Goal: Obtain resource: Download file/media

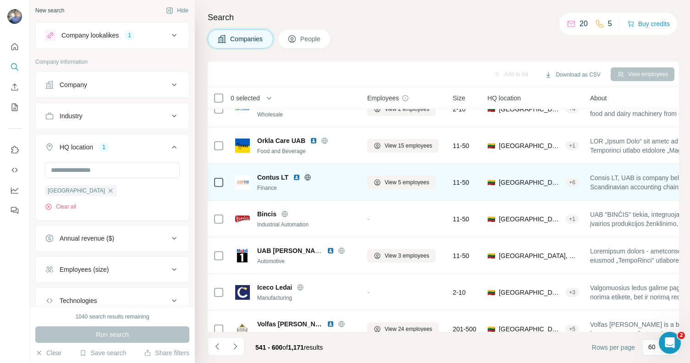
scroll to position [1412, 0]
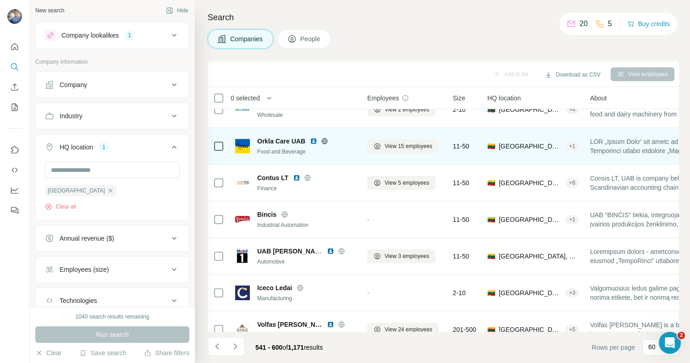
click at [315, 142] on img at bounding box center [313, 141] width 7 height 7
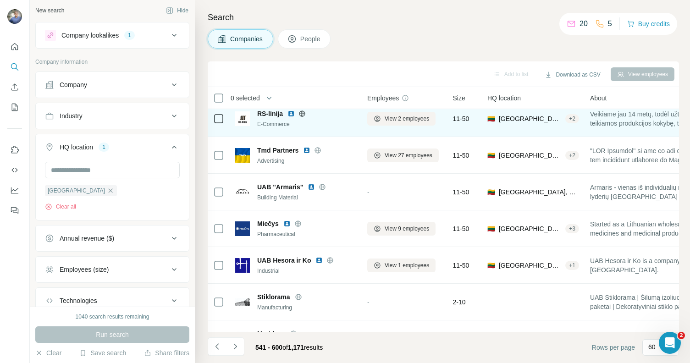
scroll to position [1932, 0]
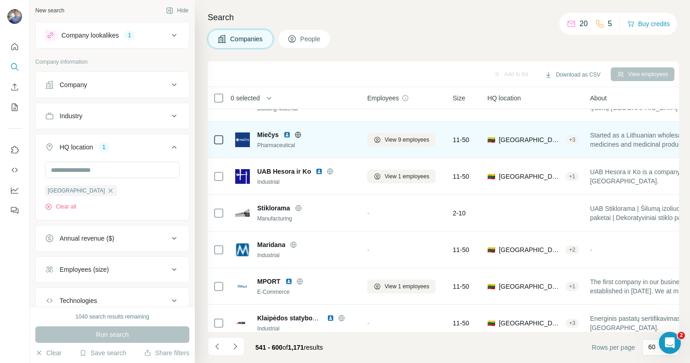
click at [284, 133] on img at bounding box center [286, 134] width 7 height 7
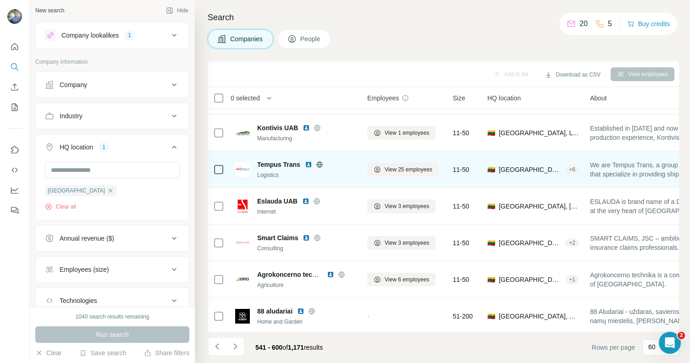
scroll to position [0, 0]
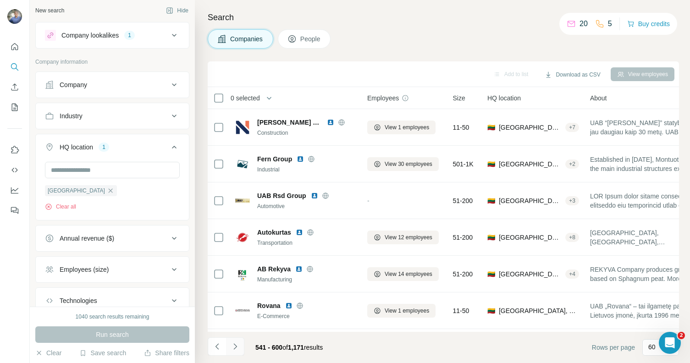
click at [237, 340] on button "Navigate to next page" at bounding box center [235, 347] width 18 height 18
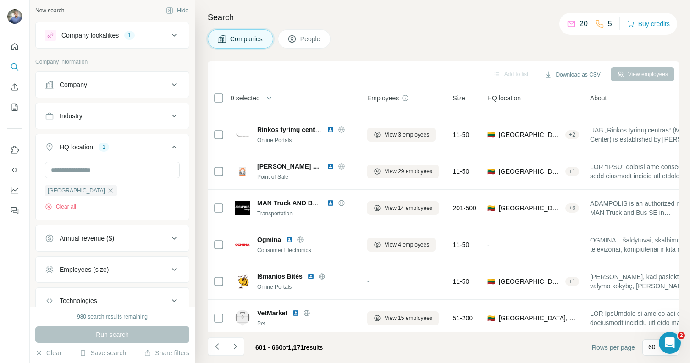
scroll to position [47, 0]
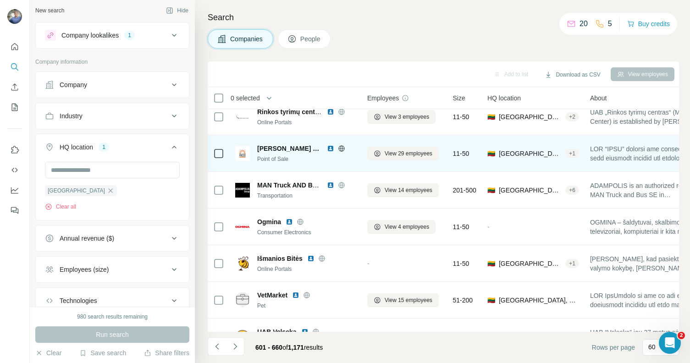
click at [327, 149] on img at bounding box center [330, 148] width 7 height 7
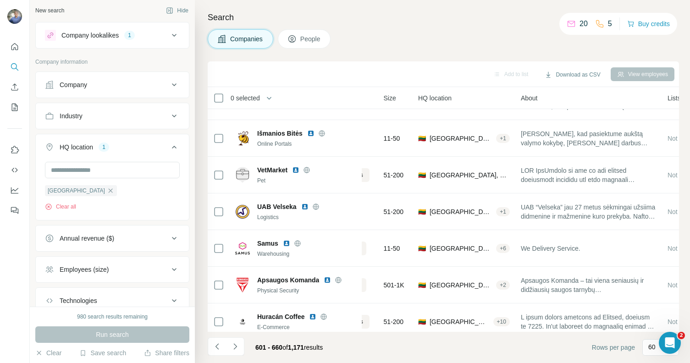
scroll to position [172, 0]
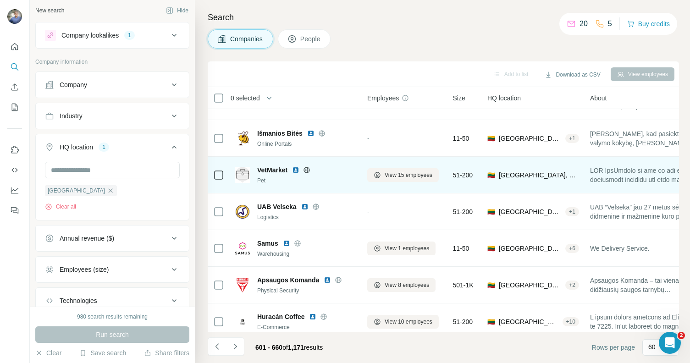
click at [298, 171] on img at bounding box center [295, 169] width 7 height 7
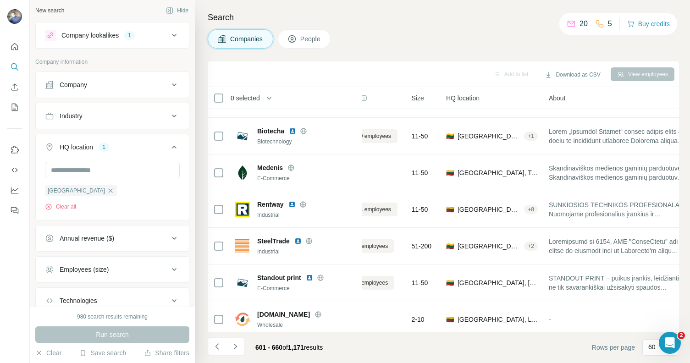
scroll to position [1092, 0]
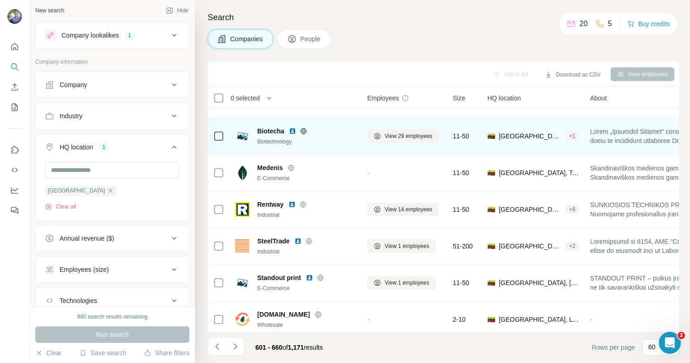
click at [293, 131] on img at bounding box center [292, 130] width 7 height 7
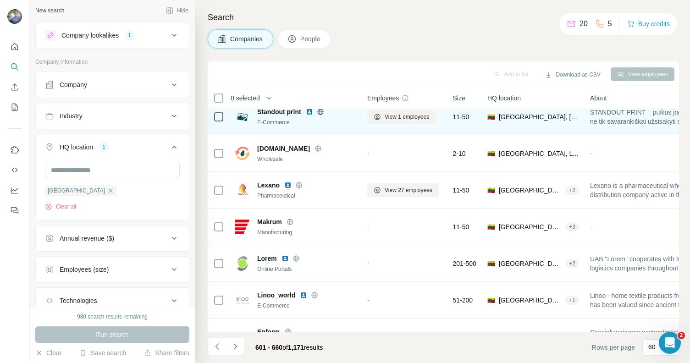
scroll to position [1261, 0]
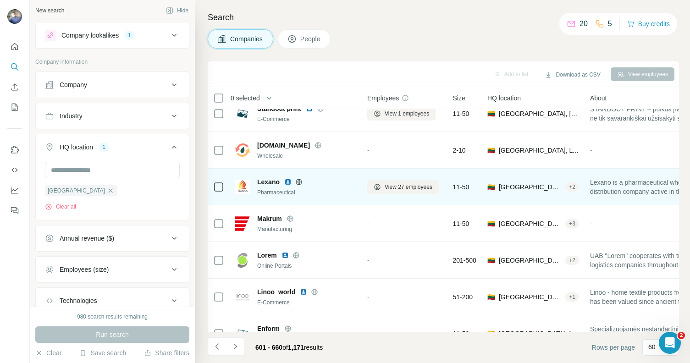
click at [288, 180] on img at bounding box center [287, 181] width 7 height 7
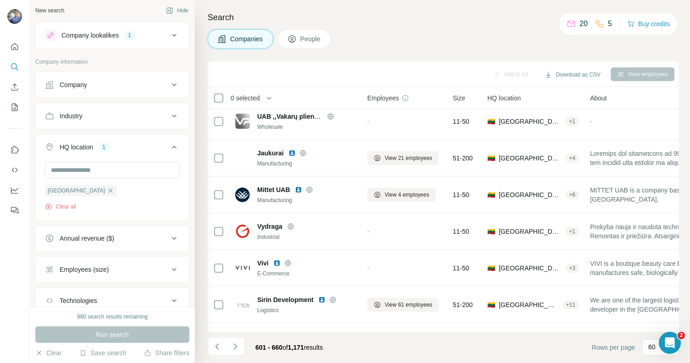
scroll to position [1749, 0]
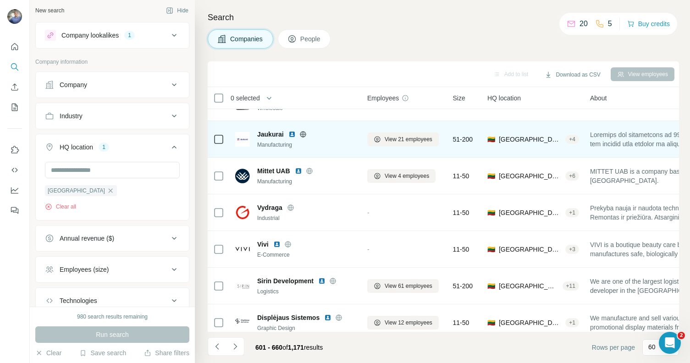
click at [294, 135] on img at bounding box center [291, 134] width 7 height 7
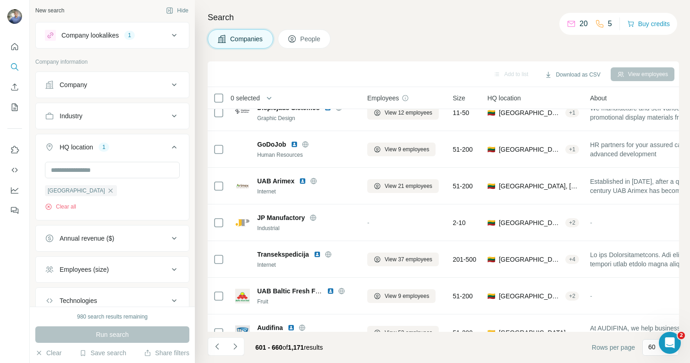
scroll to position [1965, 0]
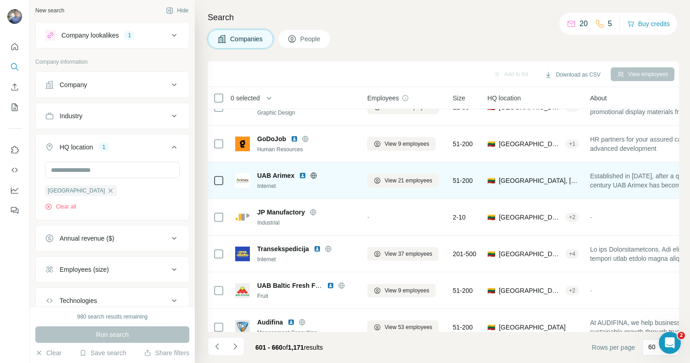
click at [302, 175] on img at bounding box center [302, 175] width 7 height 7
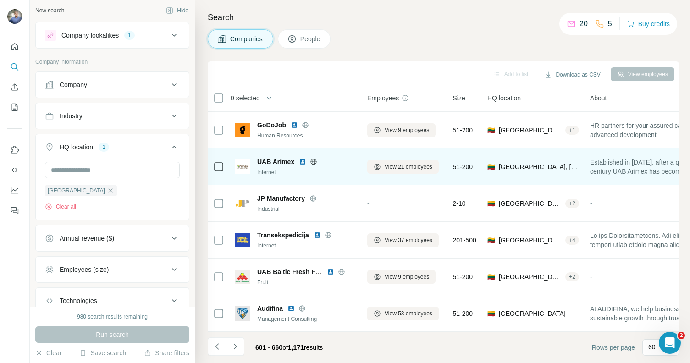
scroll to position [1984, 0]
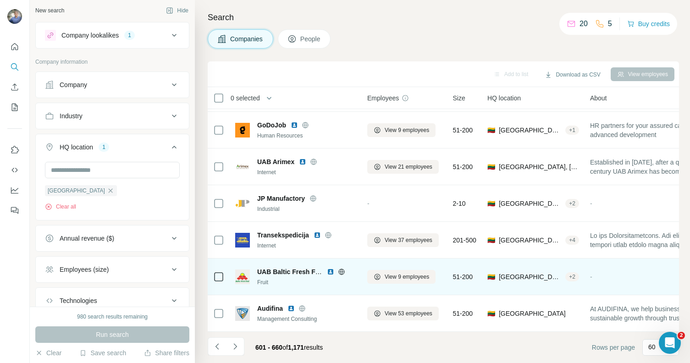
click at [331, 268] on img at bounding box center [330, 271] width 7 height 7
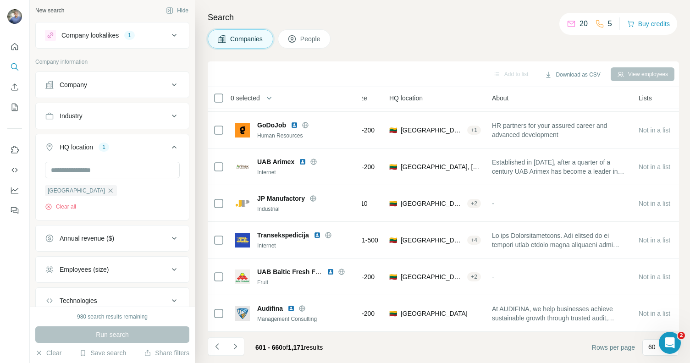
scroll to position [1984, 43]
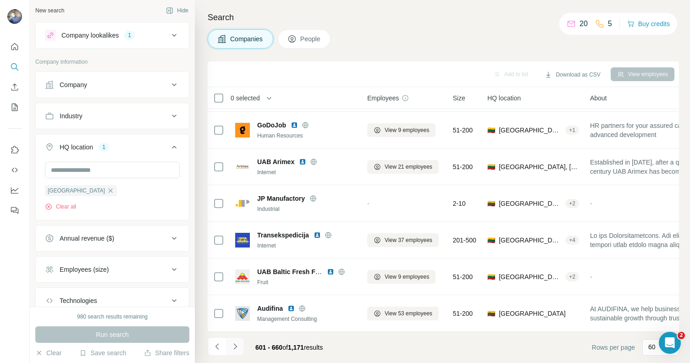
click at [234, 345] on icon "Navigate to next page" at bounding box center [235, 346] width 9 height 9
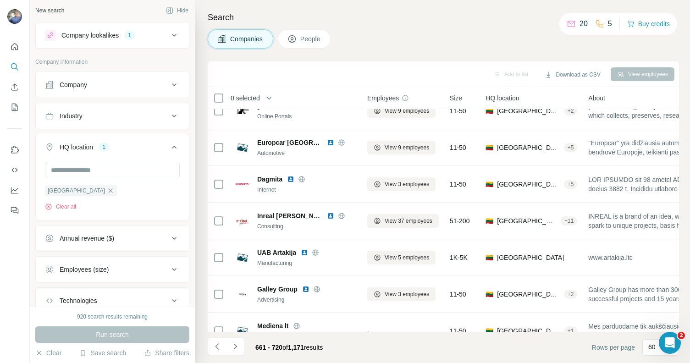
scroll to position [493, 0]
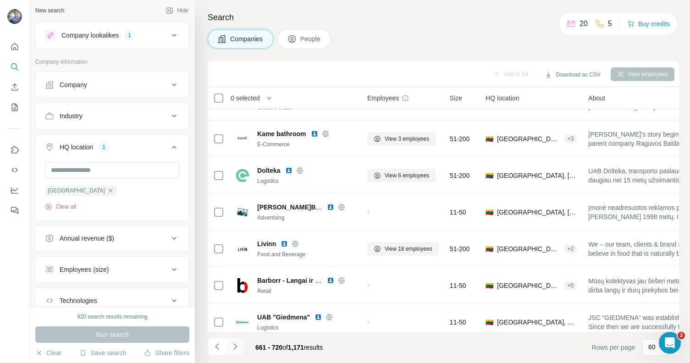
click at [239, 346] on icon "Navigate to next page" at bounding box center [235, 346] width 9 height 9
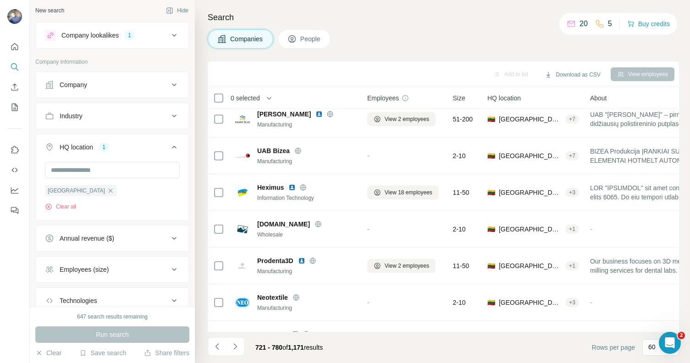
scroll to position [1273, 0]
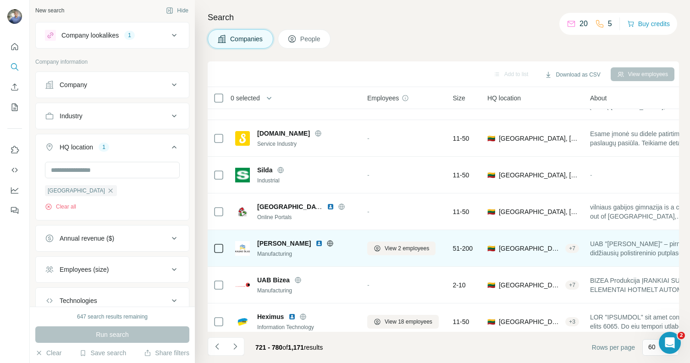
click at [316, 243] on img at bounding box center [319, 243] width 7 height 7
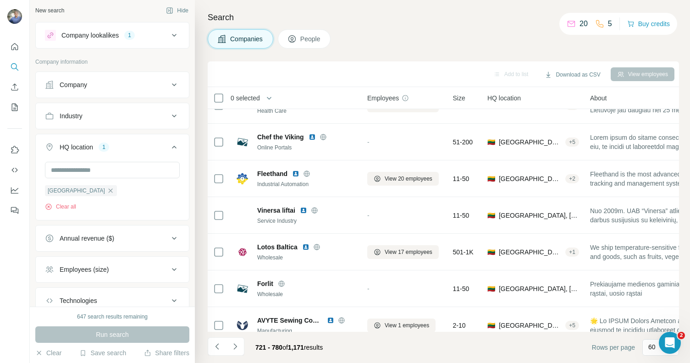
scroll to position [966, 0]
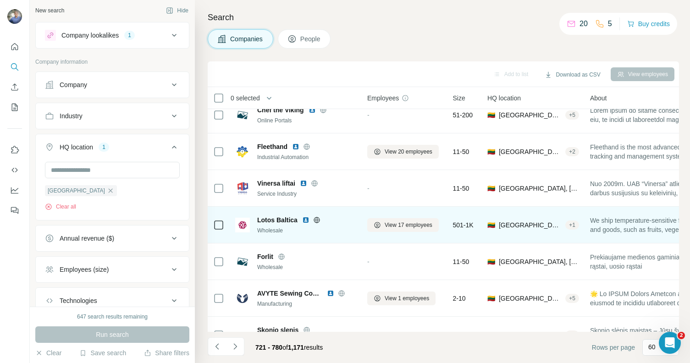
click at [304, 218] on img at bounding box center [305, 219] width 7 height 7
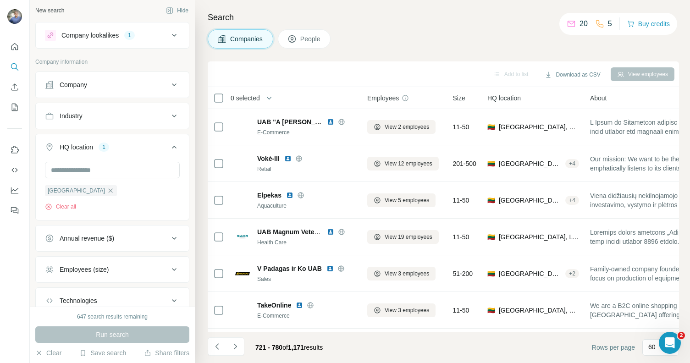
scroll to position [155, 0]
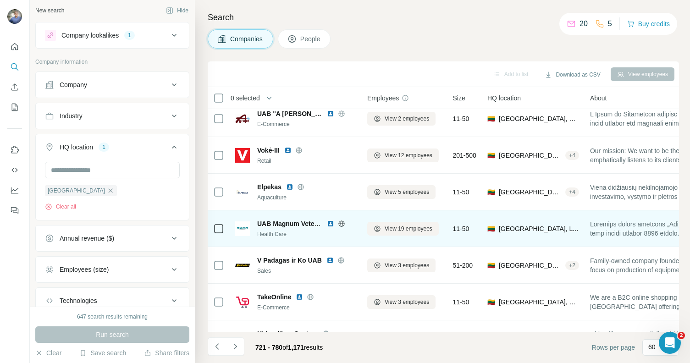
click at [328, 222] on img at bounding box center [330, 223] width 7 height 7
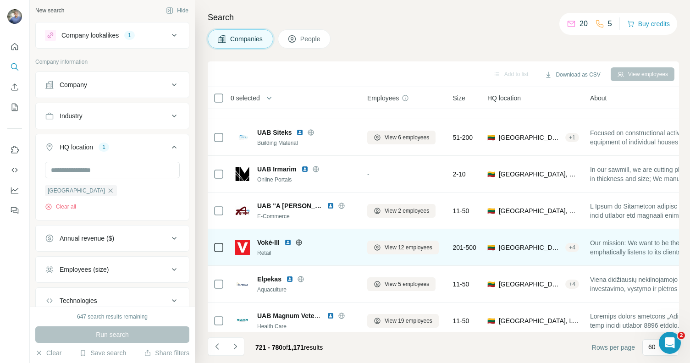
scroll to position [0, 0]
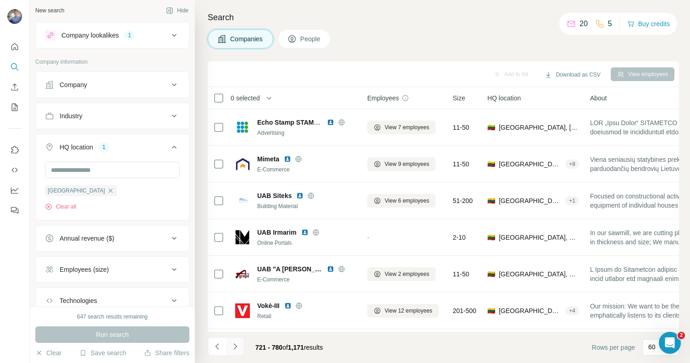
click at [238, 342] on icon "Navigate to next page" at bounding box center [235, 346] width 9 height 9
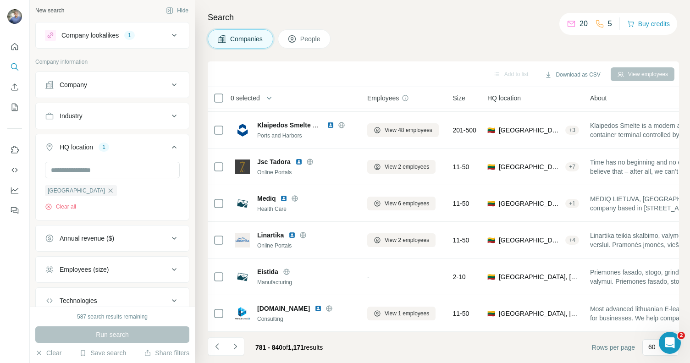
scroll to position [458, 0]
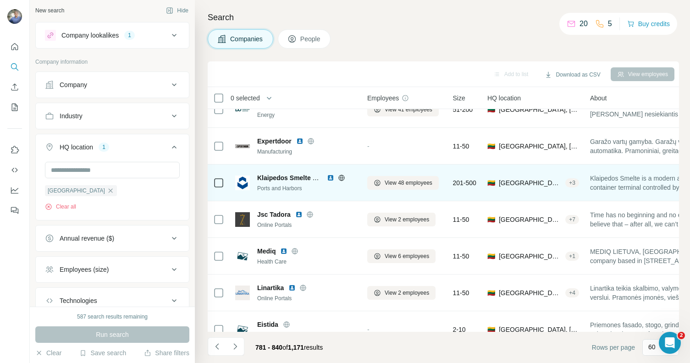
click at [331, 176] on img at bounding box center [330, 177] width 7 height 7
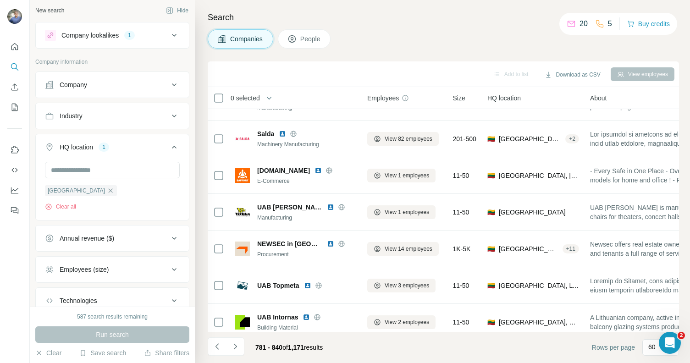
scroll to position [1014, 0]
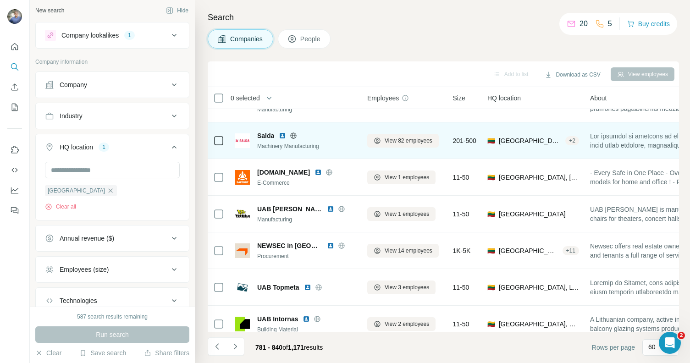
click at [283, 135] on img at bounding box center [282, 135] width 7 height 7
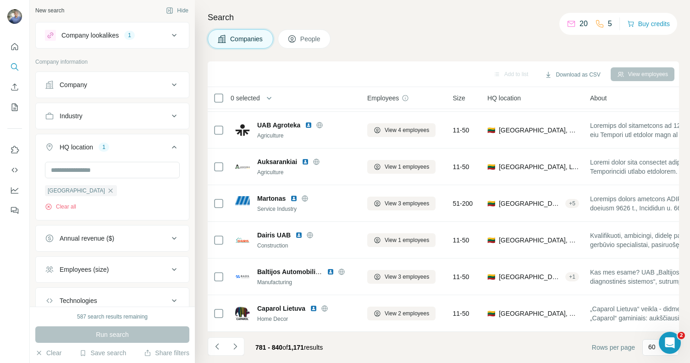
scroll to position [1984, 0]
click at [242, 348] on button "Navigate to next page" at bounding box center [235, 347] width 18 height 18
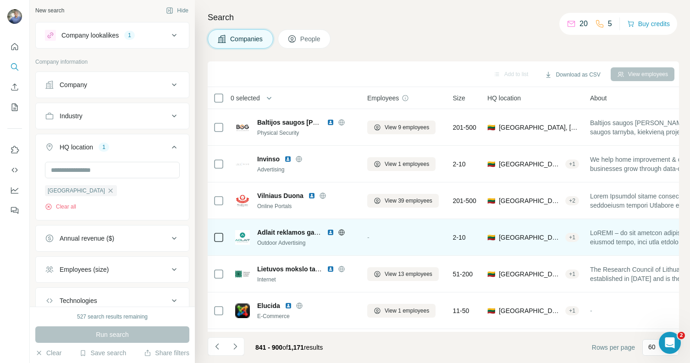
scroll to position [0, 0]
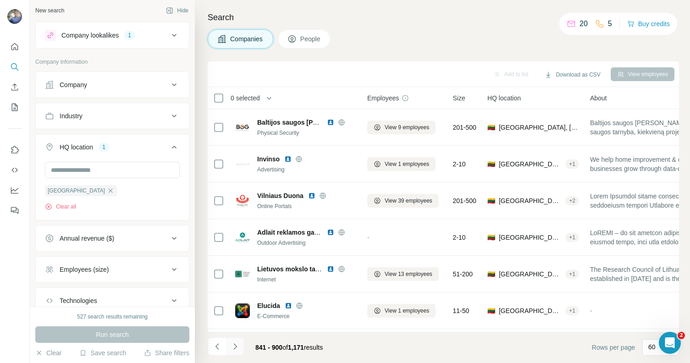
click at [239, 344] on icon "Navigate to next page" at bounding box center [235, 346] width 9 height 9
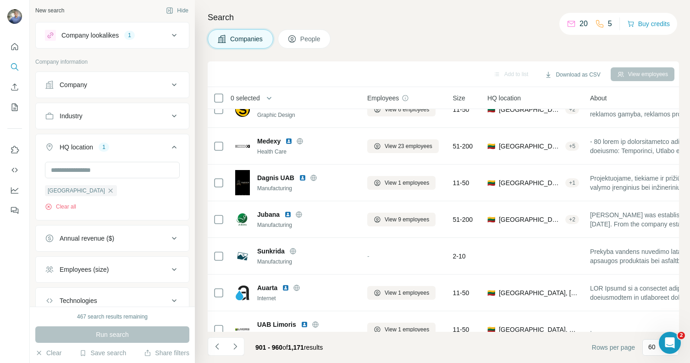
scroll to position [354, 0]
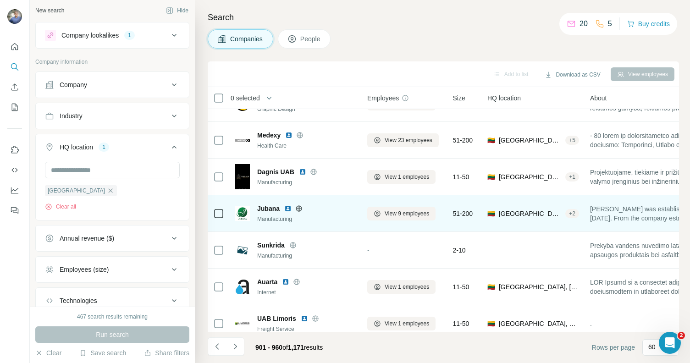
click at [289, 207] on img at bounding box center [287, 208] width 7 height 7
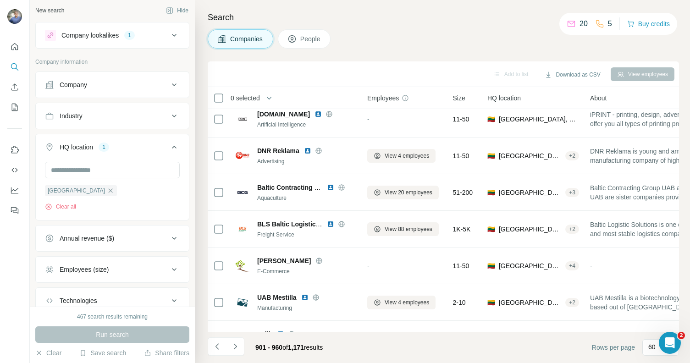
scroll to position [597, 0]
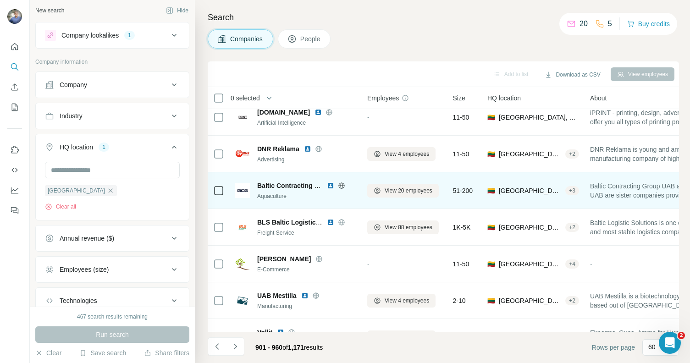
click at [328, 183] on img at bounding box center [330, 185] width 7 height 7
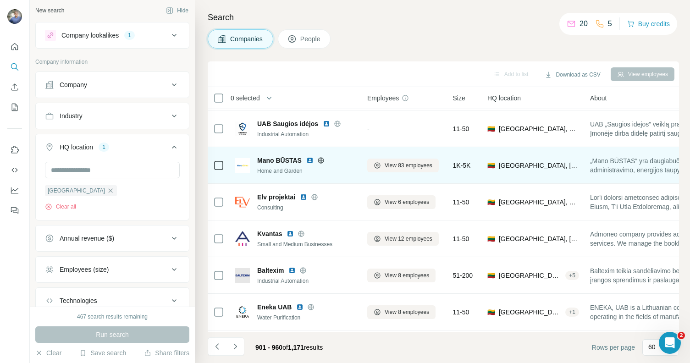
scroll to position [1862, 0]
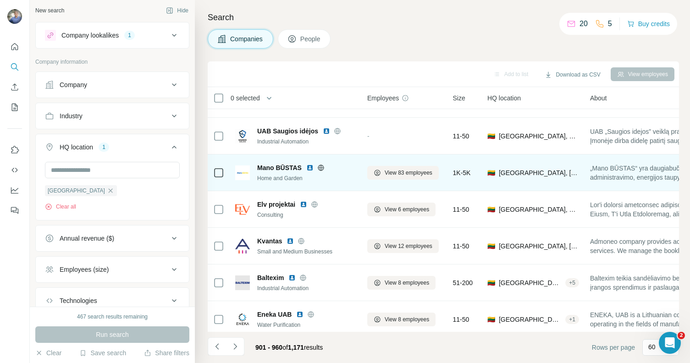
click at [309, 168] on img at bounding box center [309, 167] width 7 height 7
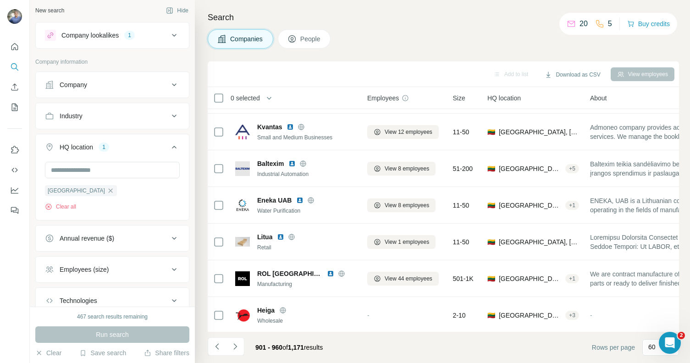
scroll to position [1984, 0]
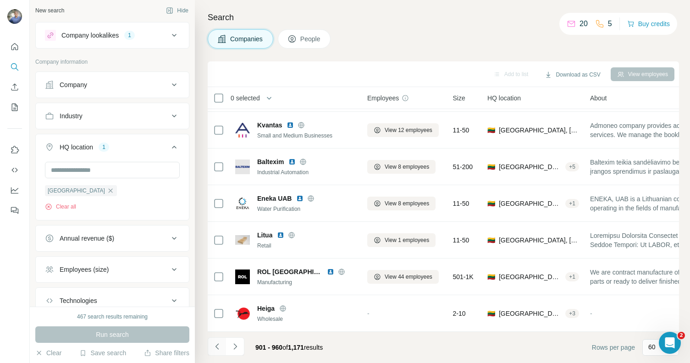
click at [224, 347] on button "Navigate to previous page" at bounding box center [217, 347] width 18 height 18
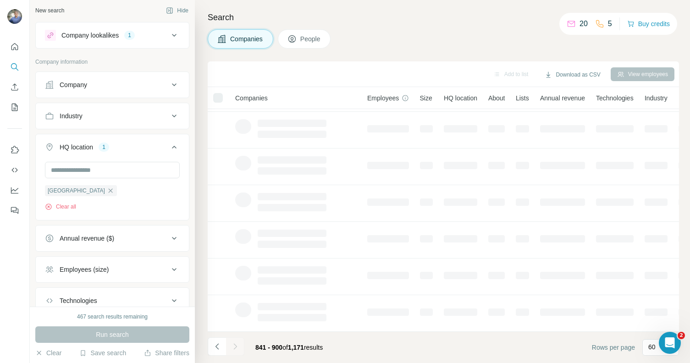
scroll to position [149, 0]
click at [235, 347] on div at bounding box center [235, 347] width 18 height 18
click at [233, 343] on div at bounding box center [235, 347] width 18 height 18
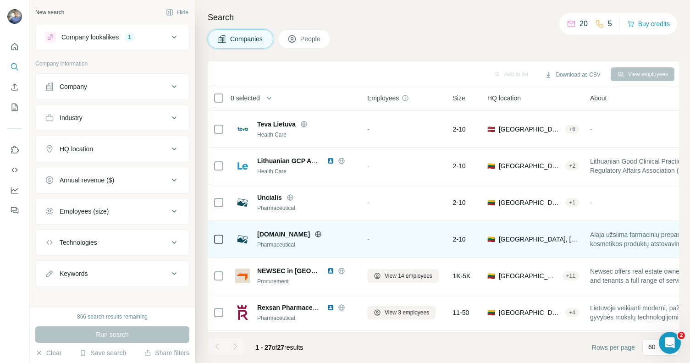
scroll to position [443, 0]
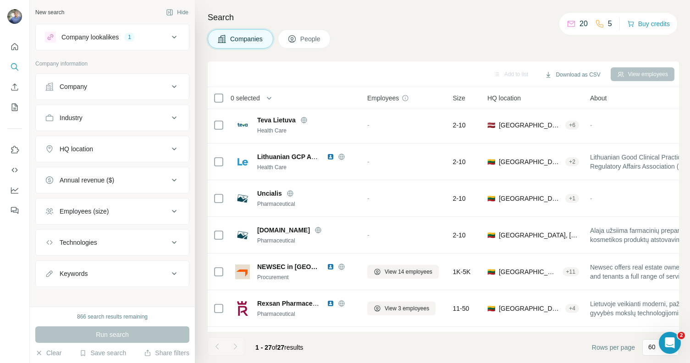
click at [236, 348] on div at bounding box center [235, 347] width 18 height 18
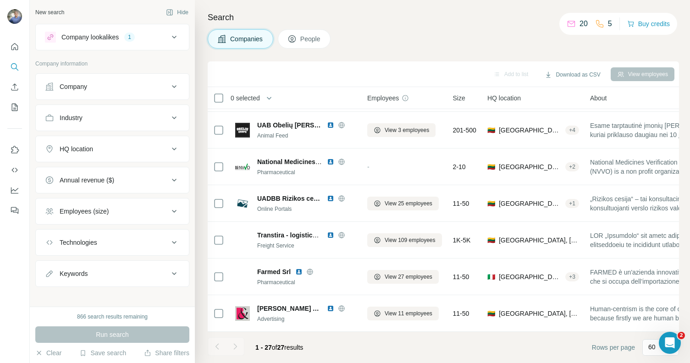
scroll to position [773, 0]
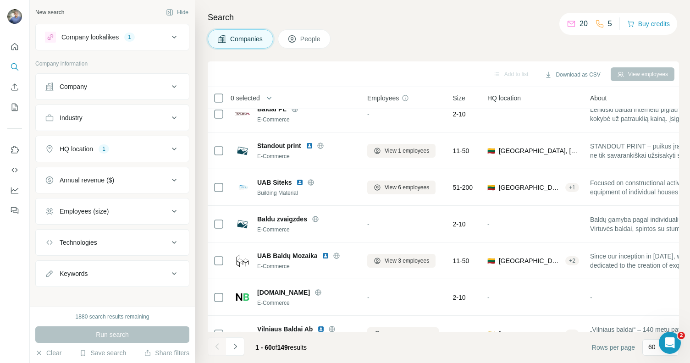
scroll to position [1713, 0]
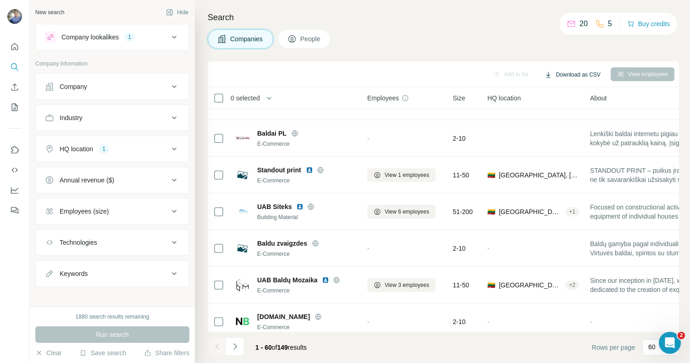
click at [558, 72] on button "Download as CSV" at bounding box center [572, 75] width 68 height 14
click at [457, 57] on div "Search Companies People Add to list Download as CSV View employees 0 selected C…" at bounding box center [442, 181] width 495 height 363
click at [571, 72] on button "Download as CSV" at bounding box center [572, 75] width 68 height 14
click at [447, 59] on div "Search Companies People Add to list Download as CSV View employees 0 selected C…" at bounding box center [442, 181] width 495 height 363
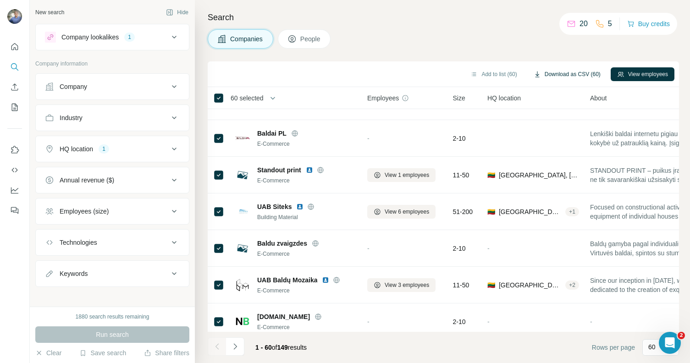
click at [568, 74] on button "Download as CSV (60)" at bounding box center [567, 74] width 80 height 14
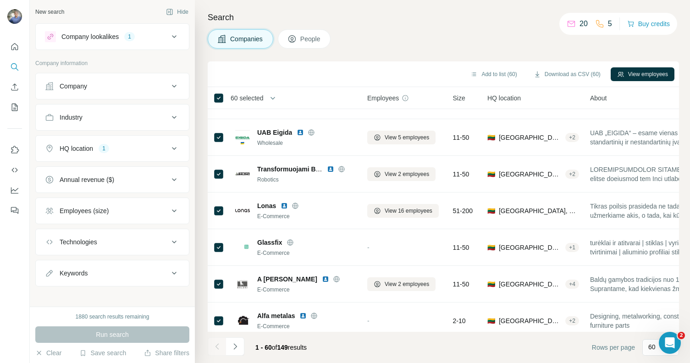
scroll to position [0, 0]
click at [408, 97] on icon at bounding box center [405, 97] width 7 height 7
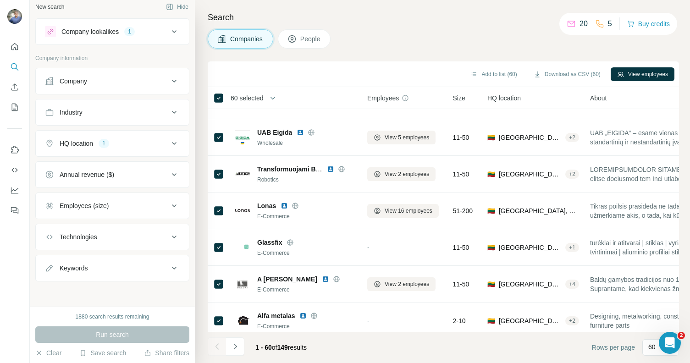
scroll to position [6, 0]
click at [127, 202] on div "Employees (size)" at bounding box center [107, 205] width 124 height 9
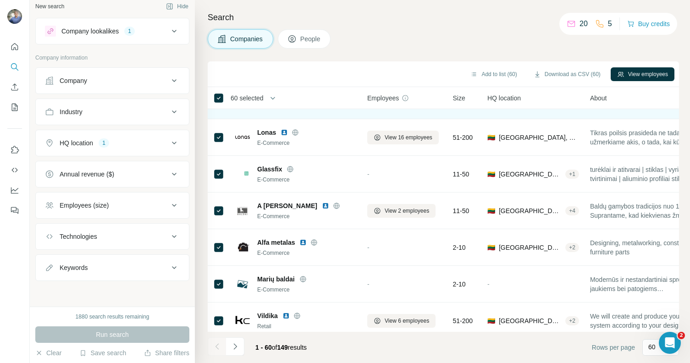
scroll to position [1462, 0]
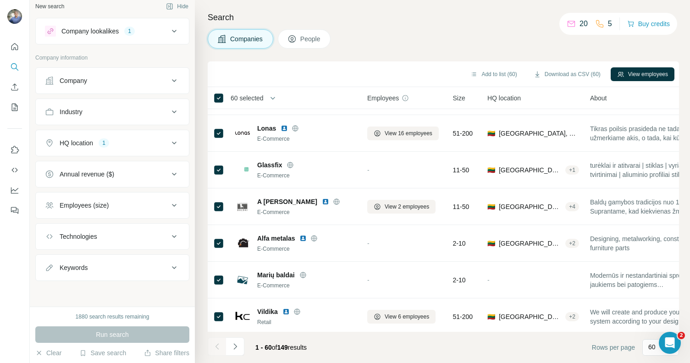
click at [89, 210] on button "Employees (size)" at bounding box center [112, 205] width 153 height 22
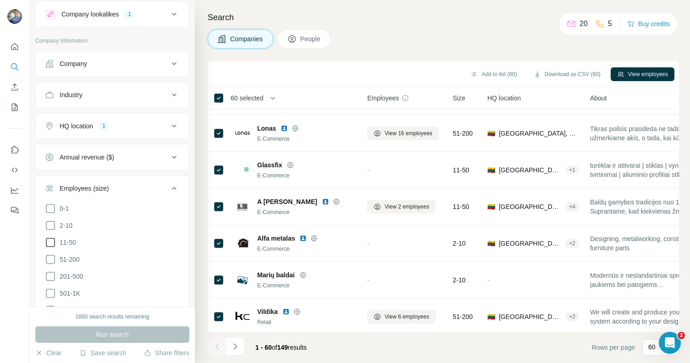
scroll to position [25, 0]
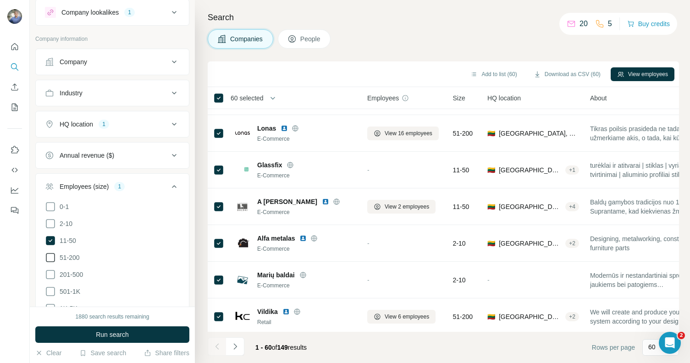
click at [54, 255] on icon at bounding box center [50, 257] width 11 height 11
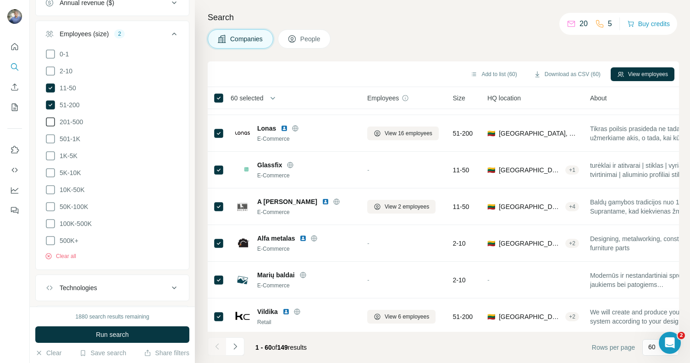
click at [54, 119] on icon at bounding box center [50, 121] width 9 height 9
click at [52, 129] on ul "0-1 2-10 11-50 51-200 201-500 501-1K 1K-5K 5K-10K 10K-50K 50K-100K 100K-500K 50…" at bounding box center [112, 148] width 135 height 198
click at [50, 137] on icon at bounding box center [50, 138] width 11 height 11
click at [50, 152] on icon at bounding box center [50, 155] width 11 height 11
click at [50, 176] on icon at bounding box center [50, 172] width 11 height 11
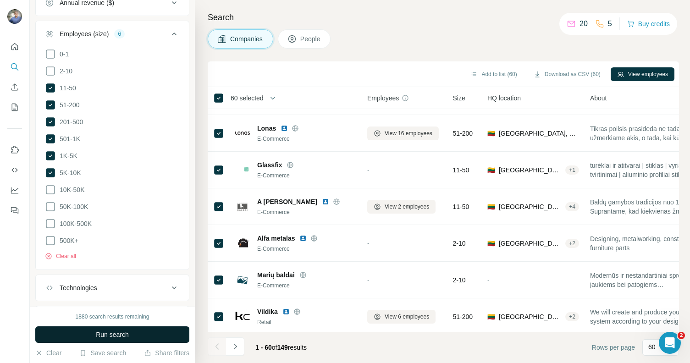
click at [101, 334] on span "Run search" at bounding box center [112, 334] width 33 height 9
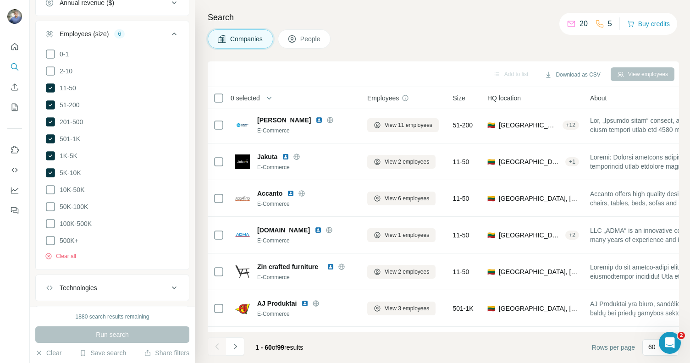
scroll to position [1462, 0]
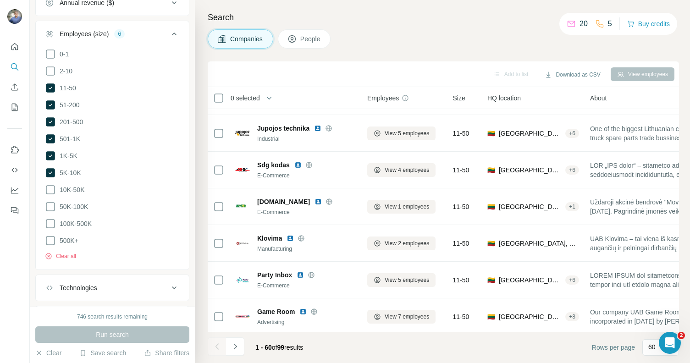
click at [392, 63] on div "Add to list Download as CSV View employees" at bounding box center [443, 74] width 471 height 26
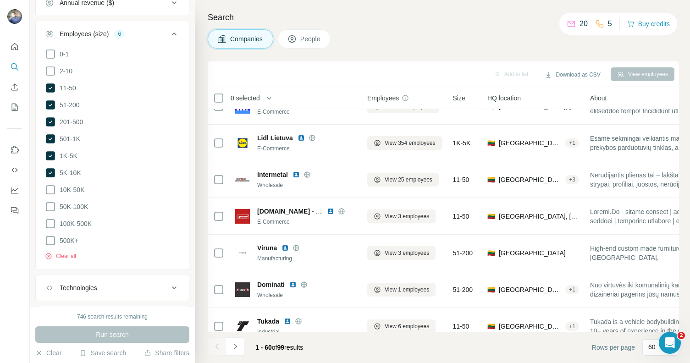
scroll to position [1745, 0]
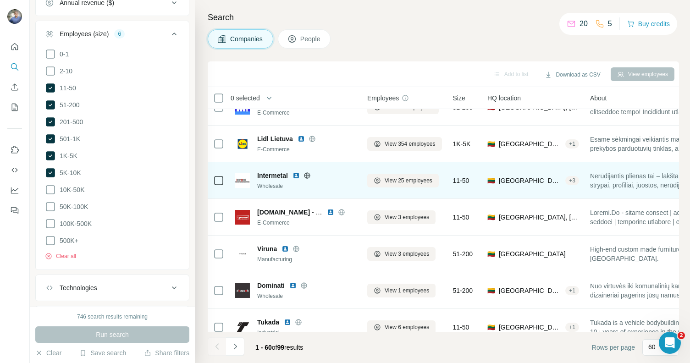
click at [295, 175] on img at bounding box center [296, 175] width 7 height 7
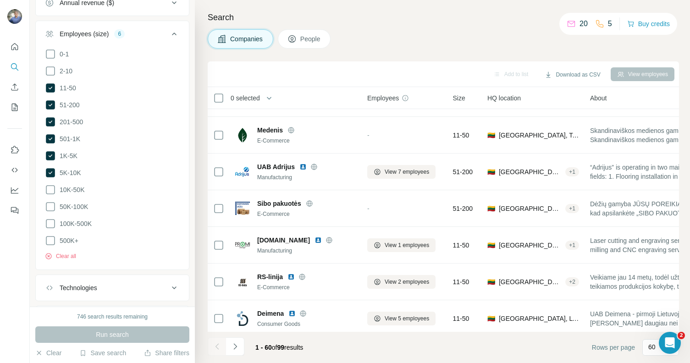
scroll to position [1984, 0]
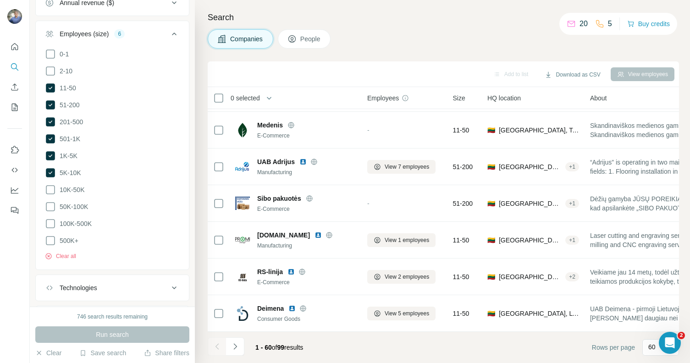
click at [234, 345] on icon "Navigate to next page" at bounding box center [235, 346] width 9 height 9
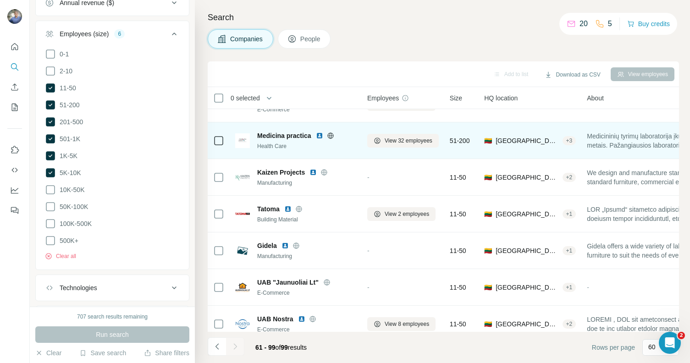
scroll to position [0, 0]
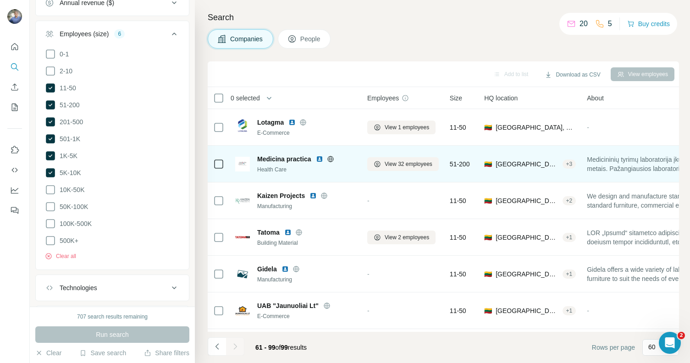
click at [320, 160] on img at bounding box center [319, 158] width 7 height 7
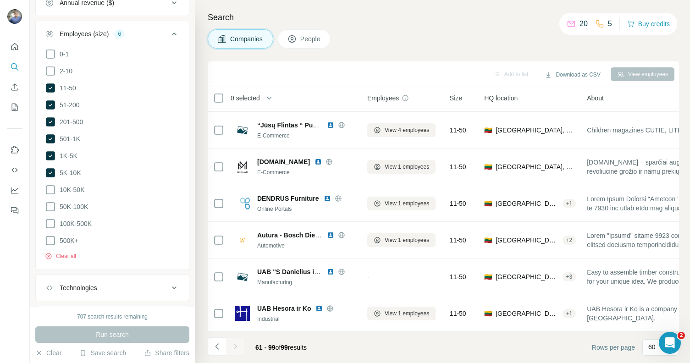
scroll to position [1213, 0]
click at [234, 344] on div at bounding box center [235, 347] width 18 height 18
